Goal: Task Accomplishment & Management: Manage account settings

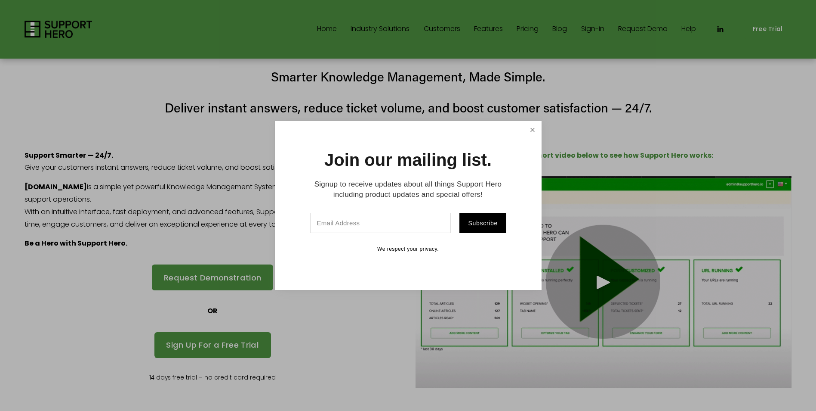
click at [532, 133] on link "Close" at bounding box center [532, 129] width 15 height 15
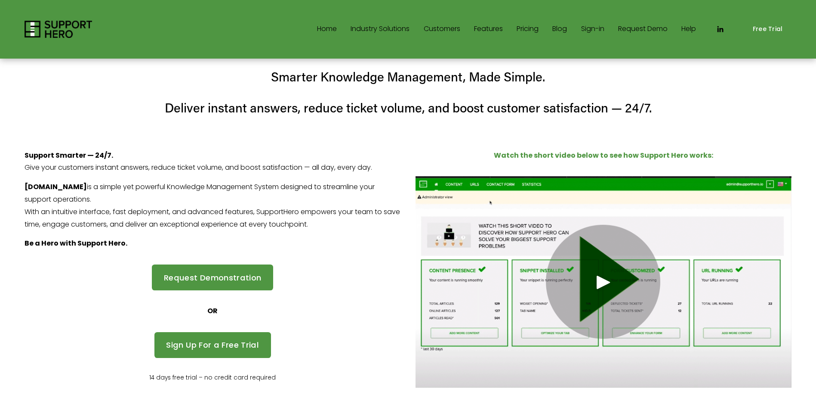
click at [721, 28] on icon "LinkedIn" at bounding box center [720, 29] width 9 height 9
click at [37, 29] on img at bounding box center [59, 29] width 68 height 17
click at [229, 342] on link "Sign Up For a Free Trial" at bounding box center [213, 345] width 117 height 26
click at [32, 30] on img at bounding box center [59, 29] width 68 height 17
click at [595, 29] on link "Sign-in" at bounding box center [592, 29] width 23 height 14
